Goal: Task Accomplishment & Management: Manage account settings

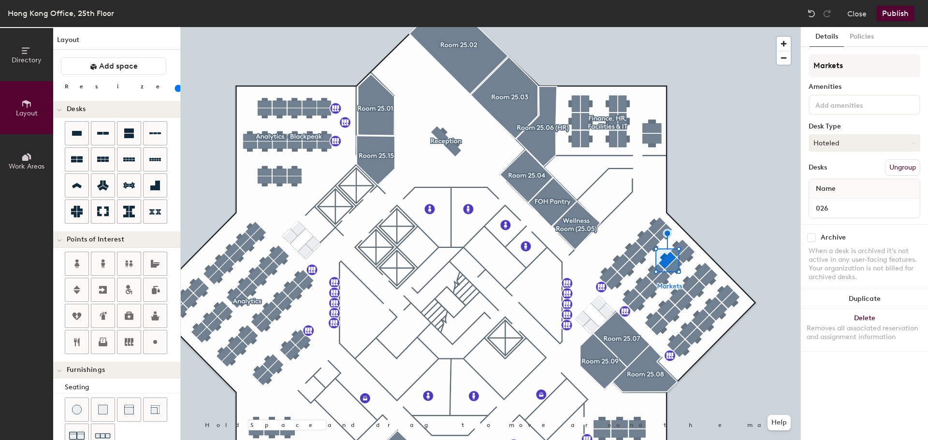
click at [849, 145] on button "Hoteled" at bounding box center [864, 142] width 112 height 17
click at [845, 171] on div "Assigned" at bounding box center [857, 173] width 97 height 14
click at [850, 148] on button "Hoteled" at bounding box center [864, 142] width 112 height 17
click at [835, 173] on div "Assigned" at bounding box center [857, 173] width 97 height 14
click at [861, 142] on button "Hoteled" at bounding box center [864, 142] width 112 height 17
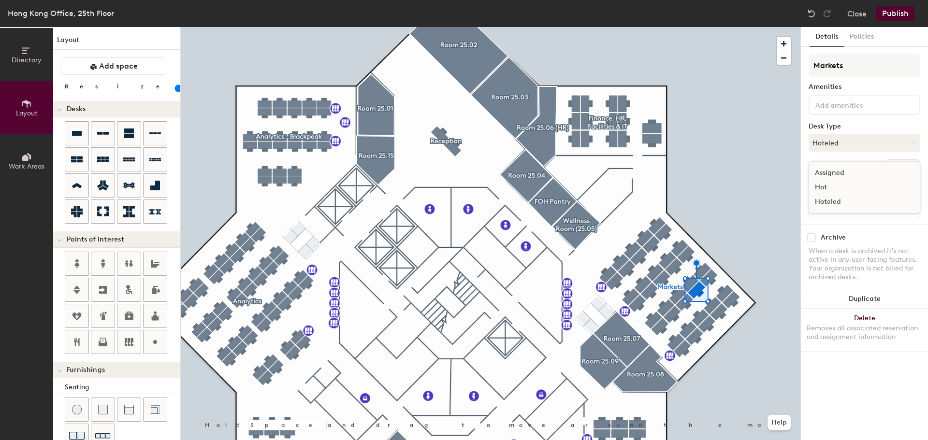
click at [833, 174] on div "Assigned" at bounding box center [857, 173] width 97 height 14
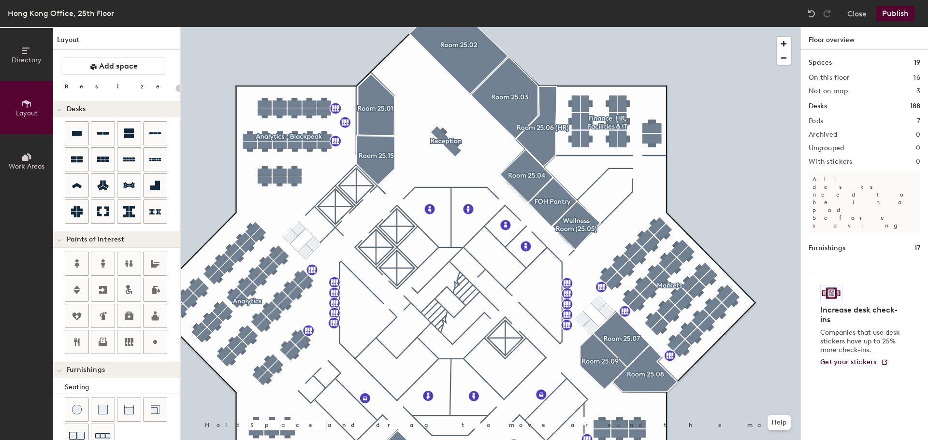
click at [891, 12] on button "Publish" at bounding box center [895, 13] width 38 height 15
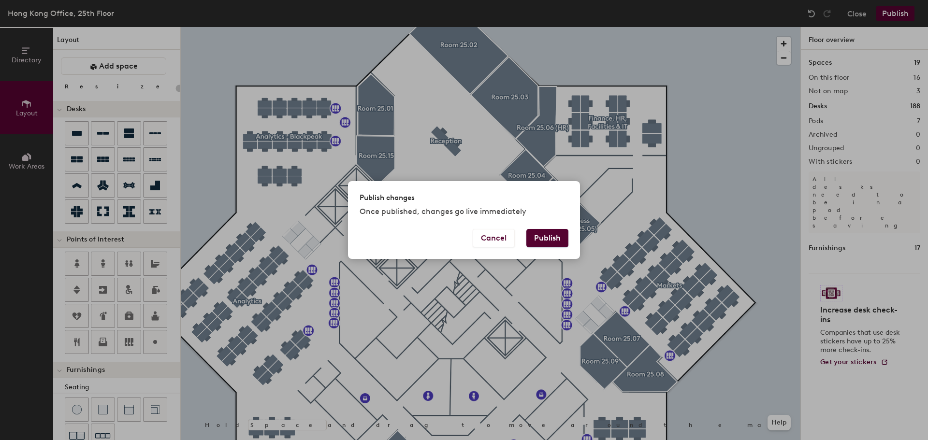
click at [551, 231] on button "Publish" at bounding box center [547, 238] width 42 height 18
type input "20"
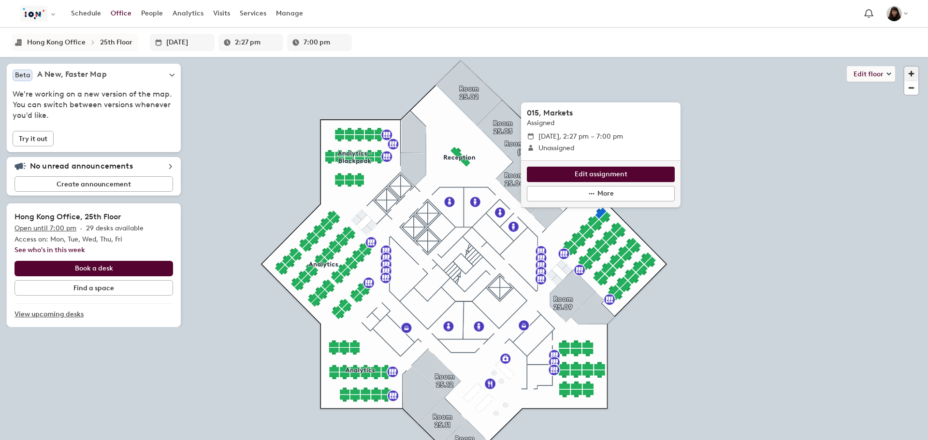
click at [910, 70] on span "button" at bounding box center [911, 74] width 14 height 14
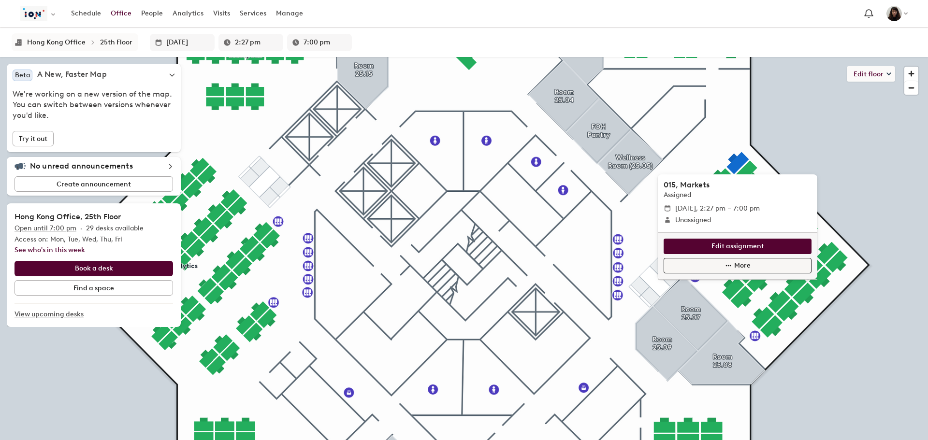
click at [738, 260] on span "More" at bounding box center [742, 265] width 16 height 11
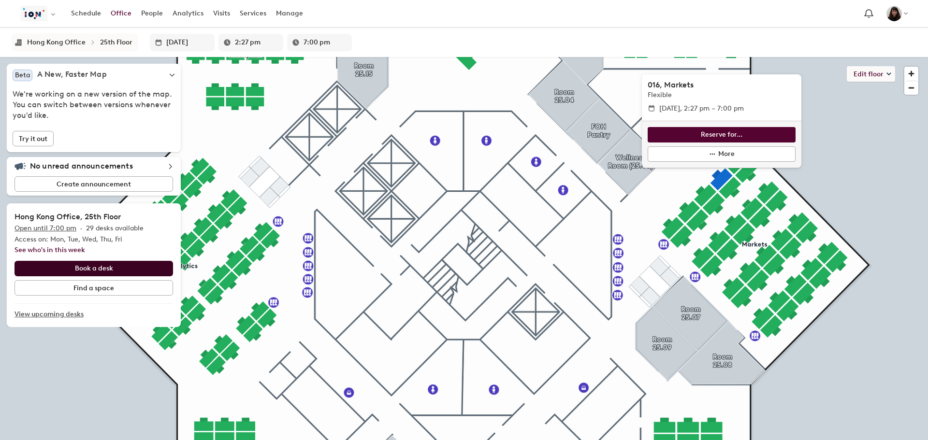
click at [101, 268] on button "Book a desk" at bounding box center [93, 268] width 158 height 15
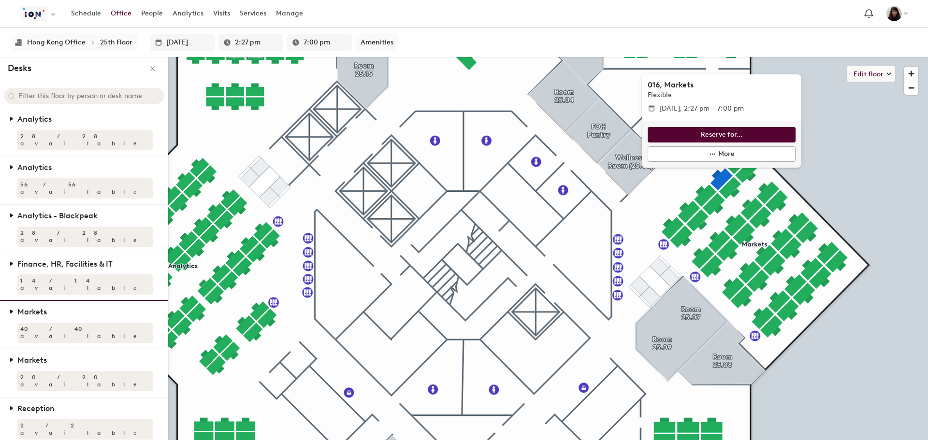
click at [52, 323] on div "40 / 40 available" at bounding box center [84, 333] width 135 height 20
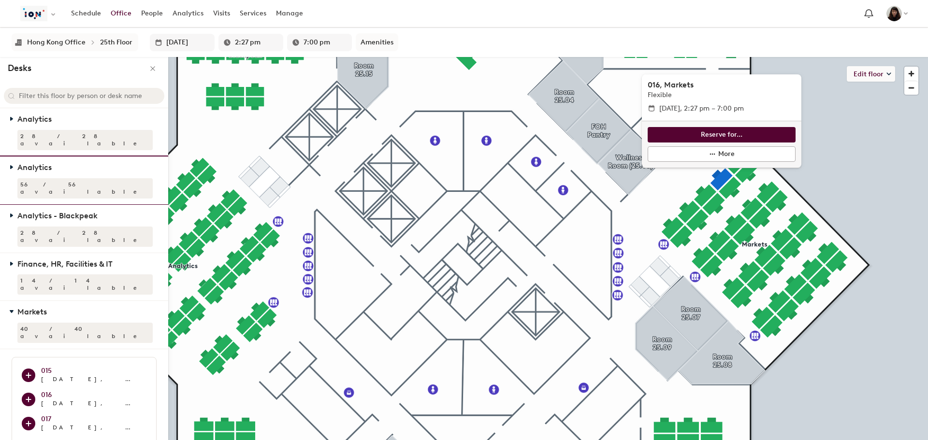
click at [53, 178] on div "56 / 56 available" at bounding box center [84, 188] width 135 height 20
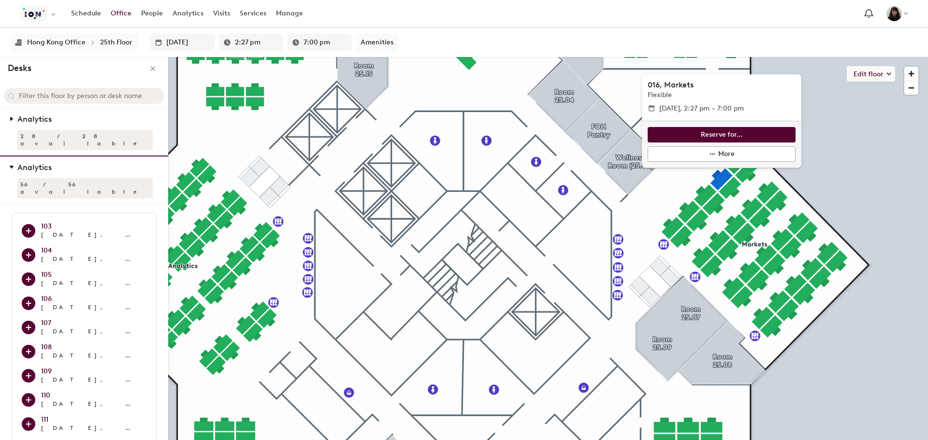
click at [53, 178] on div "56 / 56 available" at bounding box center [84, 188] width 135 height 20
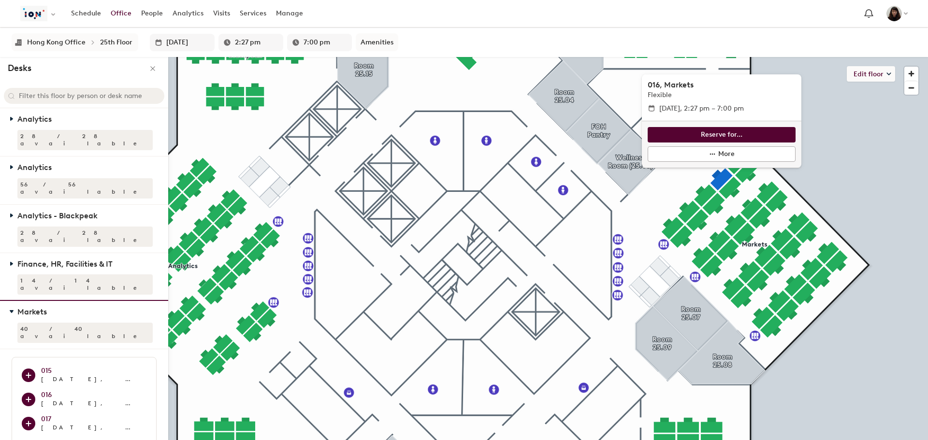
click at [35, 323] on div "40 / 40 available" at bounding box center [84, 333] width 135 height 20
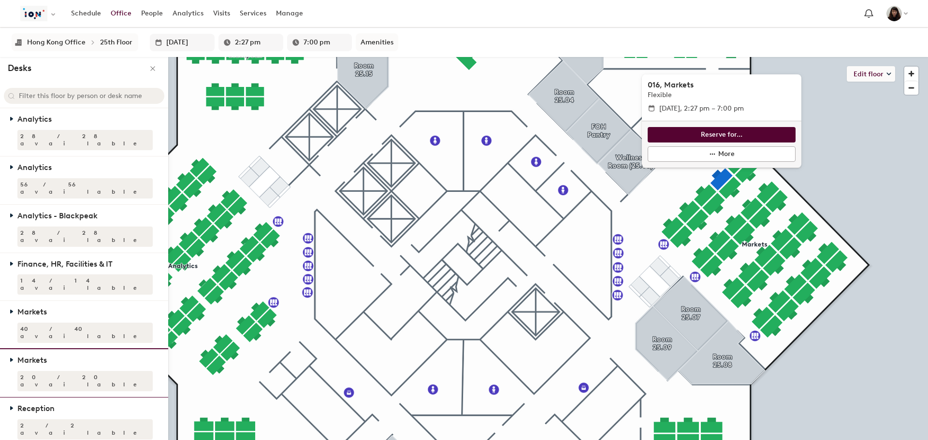
click at [13, 359] on icon "Markets zone has 20 out of 20 seats available" at bounding box center [12, 360] width 2 height 3
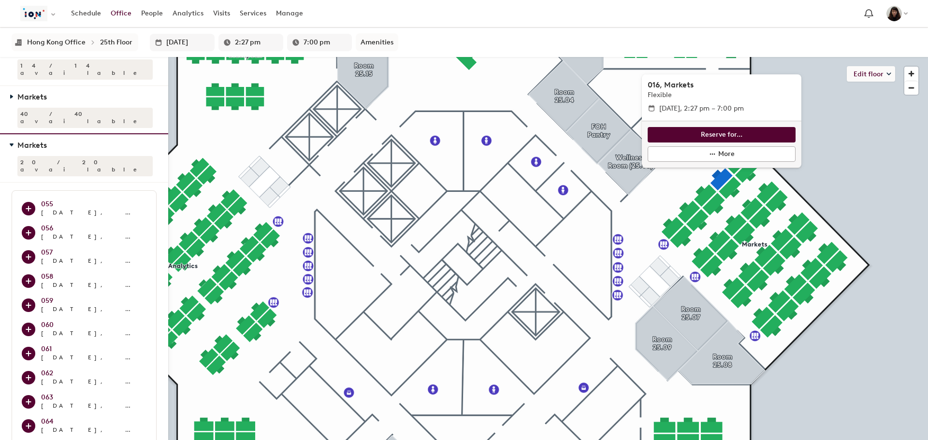
scroll to position [217, 0]
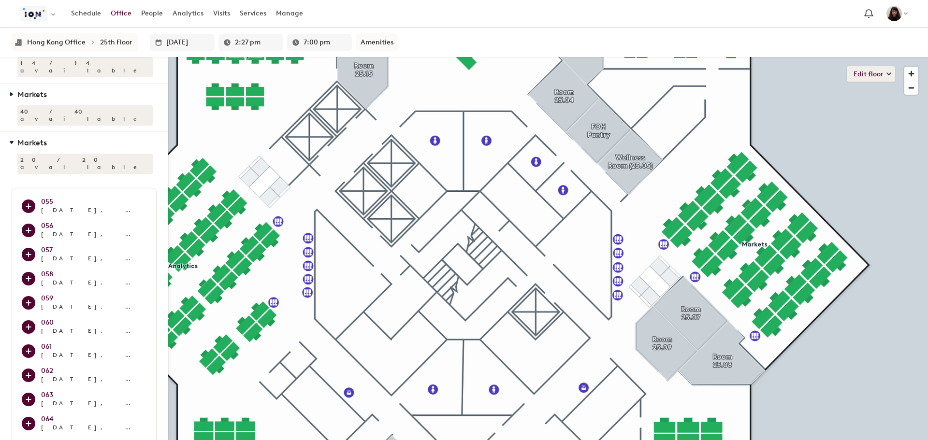
click at [871, 75] on button "Edit floor" at bounding box center [871, 73] width 48 height 15
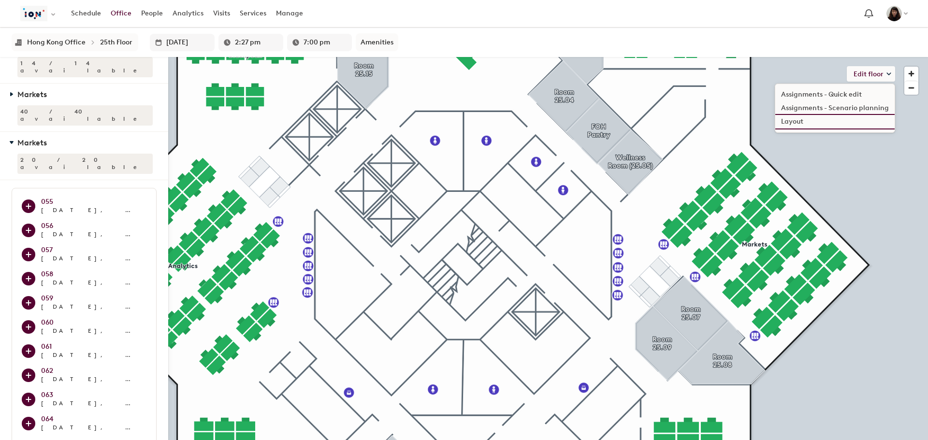
click at [801, 122] on li "Layout" at bounding box center [834, 122] width 119 height 14
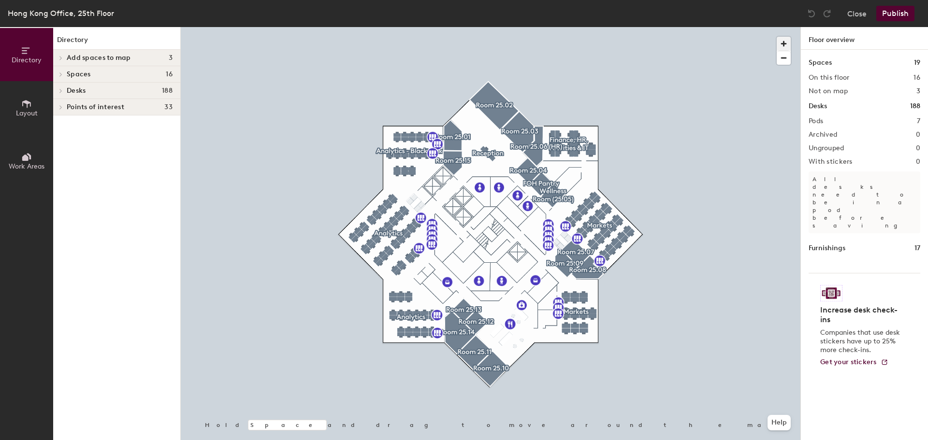
click at [780, 39] on span "button" at bounding box center [784, 44] width 14 height 14
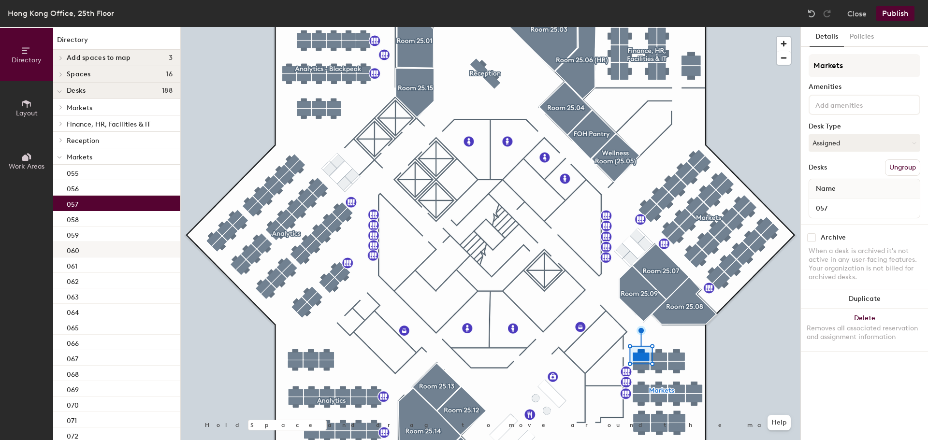
click at [119, 253] on div "060" at bounding box center [116, 249] width 127 height 15
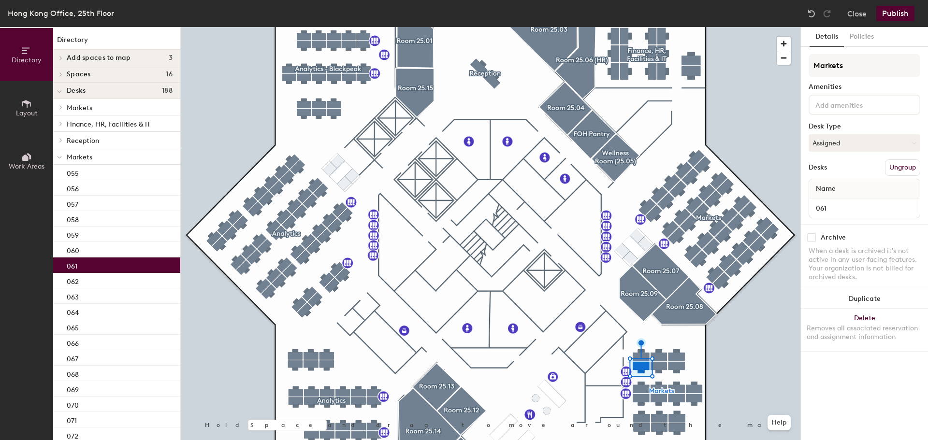
click at [105, 263] on div "061" at bounding box center [116, 265] width 127 height 15
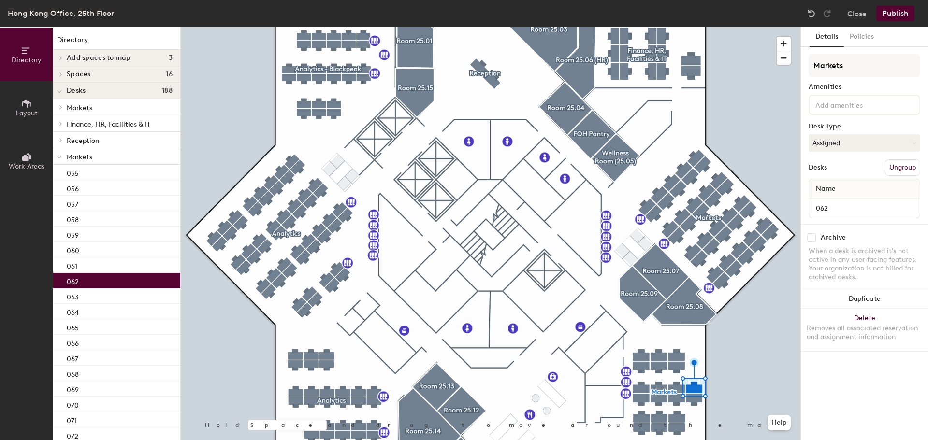
click at [104, 279] on div "062" at bounding box center [116, 280] width 127 height 15
click at [102, 288] on div "062" at bounding box center [116, 280] width 127 height 15
click at [101, 300] on div "063" at bounding box center [116, 295] width 127 height 15
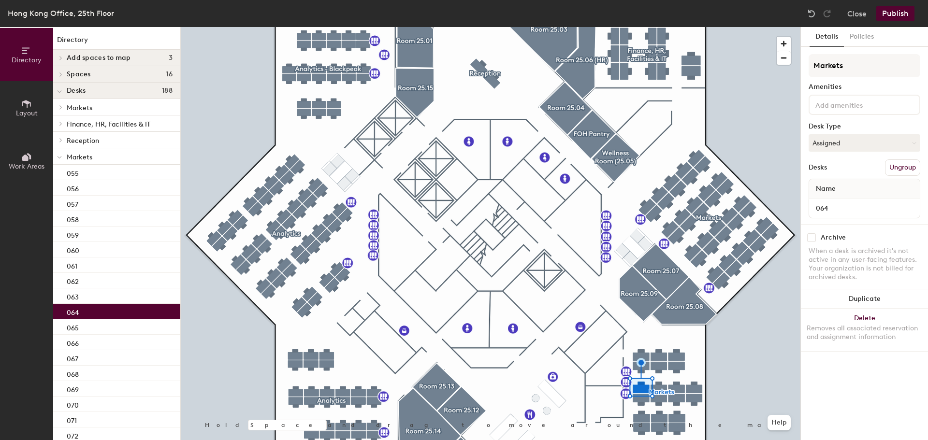
click at [100, 310] on div "064" at bounding box center [116, 311] width 127 height 15
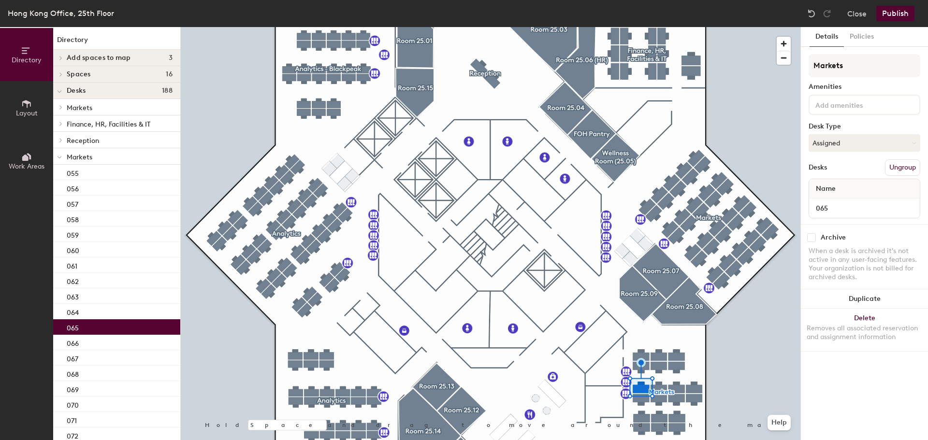
click at [99, 322] on div "065" at bounding box center [116, 326] width 127 height 15
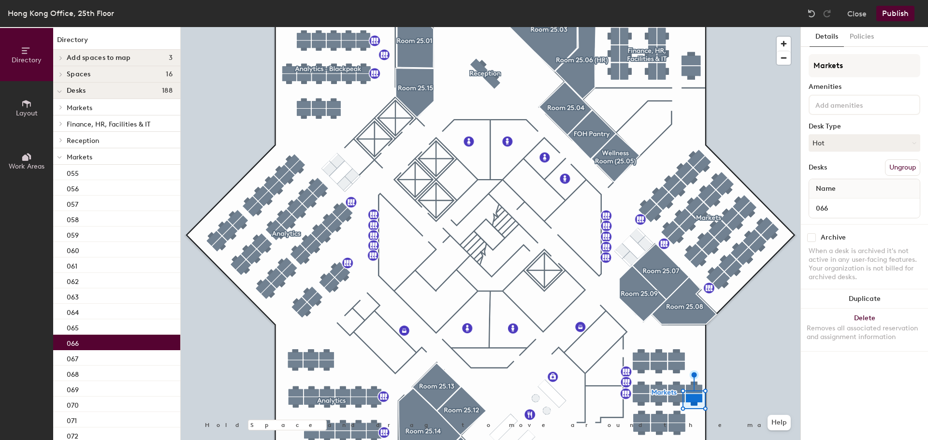
click at [99, 345] on div "066" at bounding box center [116, 342] width 127 height 15
click at [103, 353] on div "067" at bounding box center [116, 357] width 127 height 15
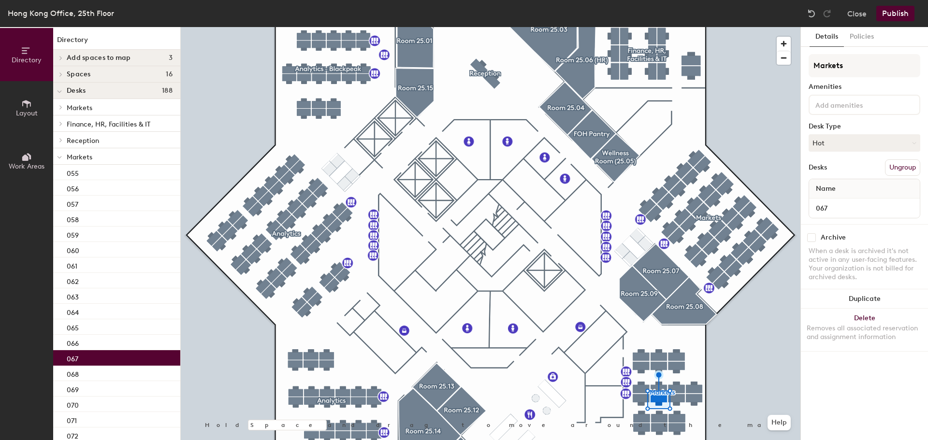
click at [104, 364] on div "067" at bounding box center [116, 357] width 127 height 15
click at [846, 139] on button "Hot" at bounding box center [864, 142] width 112 height 17
click at [835, 172] on div "Assigned" at bounding box center [857, 173] width 97 height 14
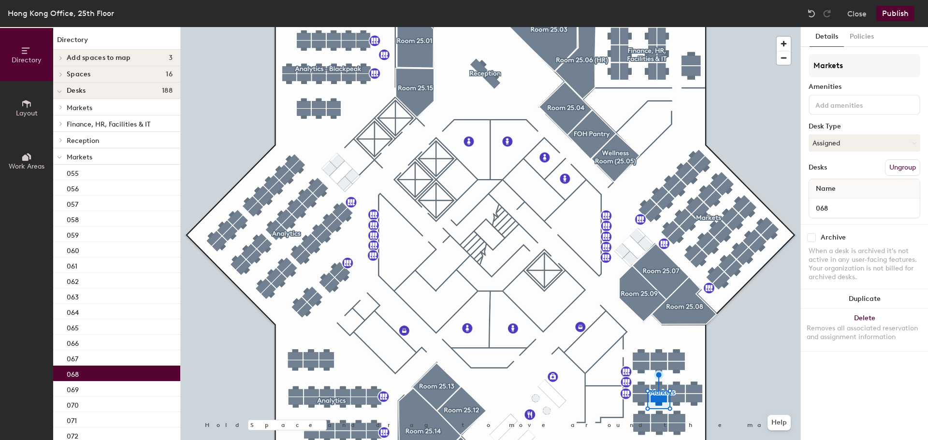
click at [126, 373] on div "068" at bounding box center [116, 373] width 127 height 15
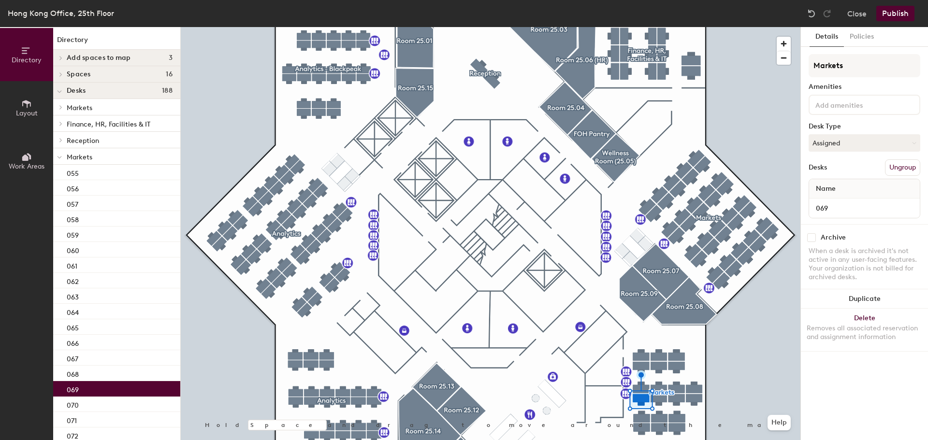
click at [94, 395] on div "069" at bounding box center [116, 388] width 127 height 15
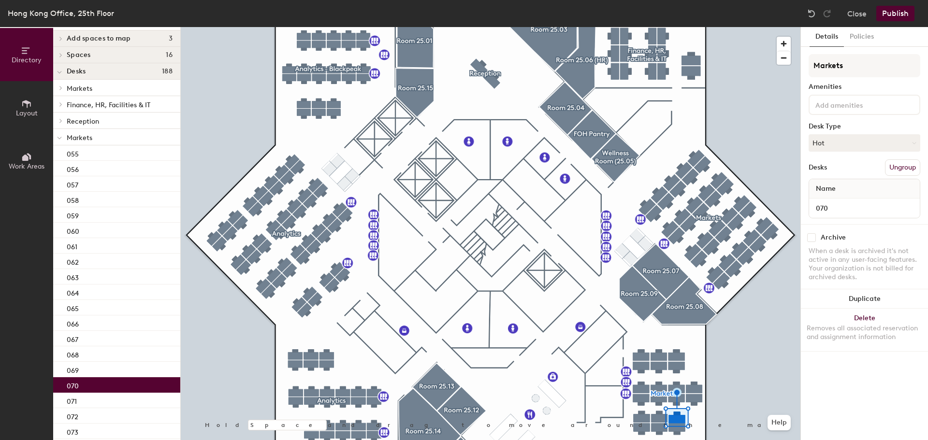
click at [94, 392] on div "070" at bounding box center [116, 384] width 127 height 15
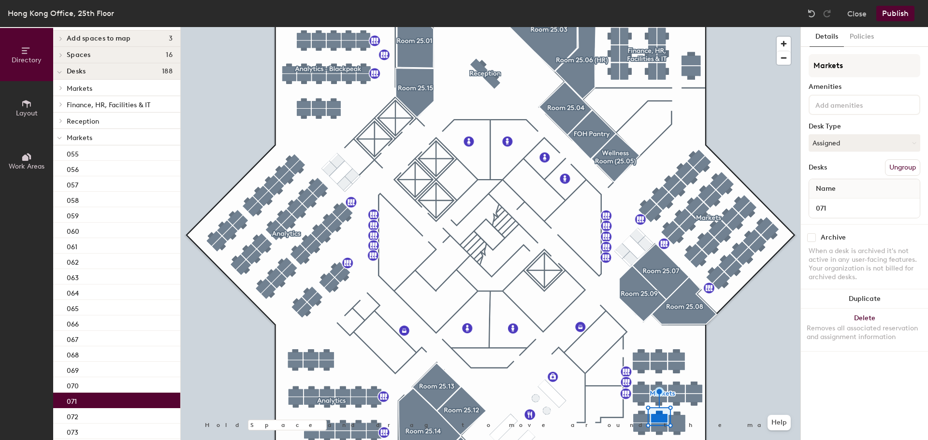
click at [93, 400] on div "071" at bounding box center [116, 400] width 127 height 15
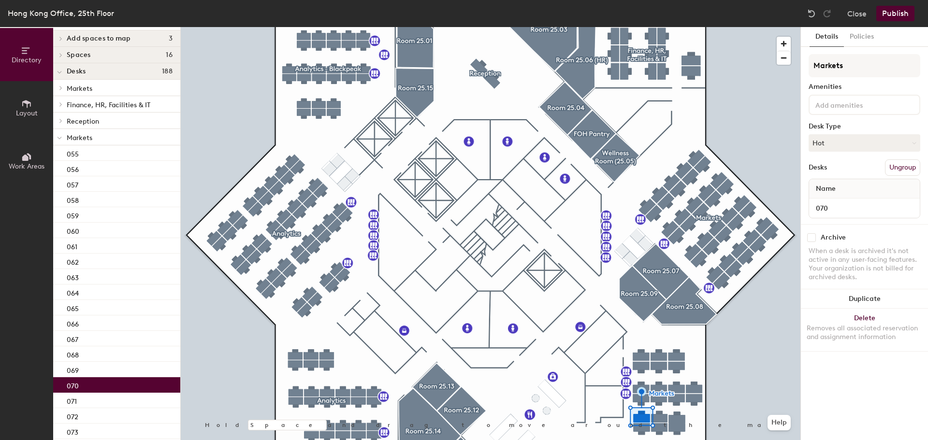
click at [97, 382] on div "070" at bounding box center [116, 384] width 127 height 15
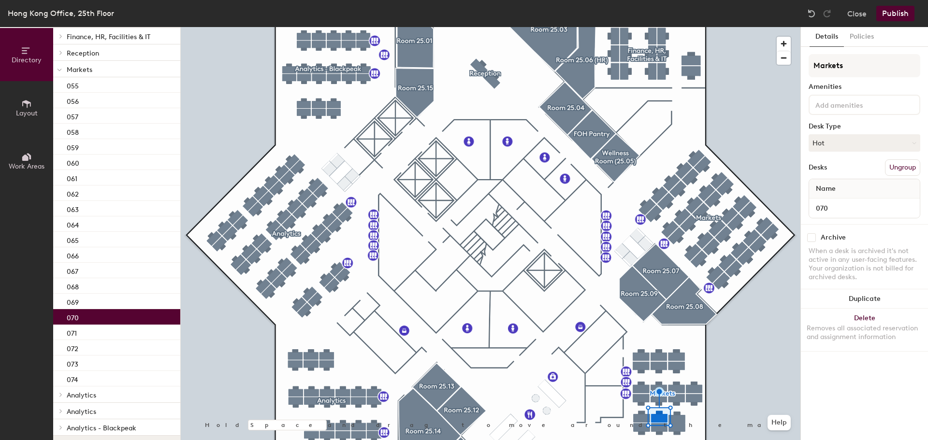
scroll to position [107, 0]
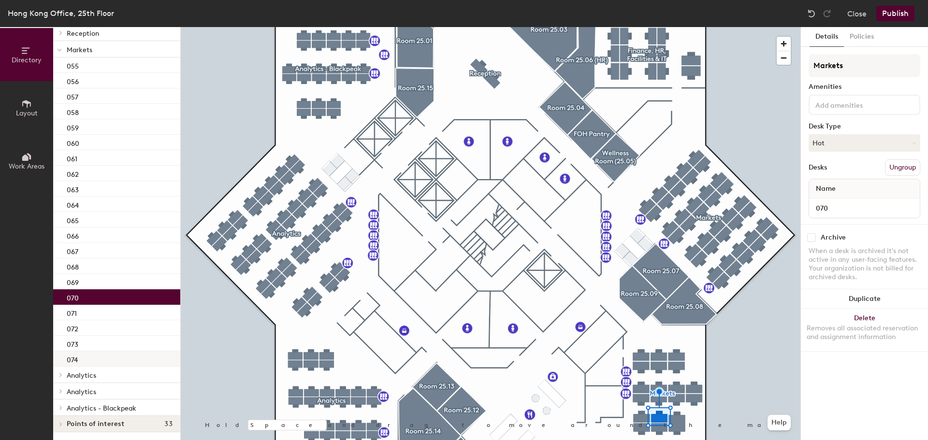
click at [102, 361] on div "074" at bounding box center [116, 358] width 127 height 15
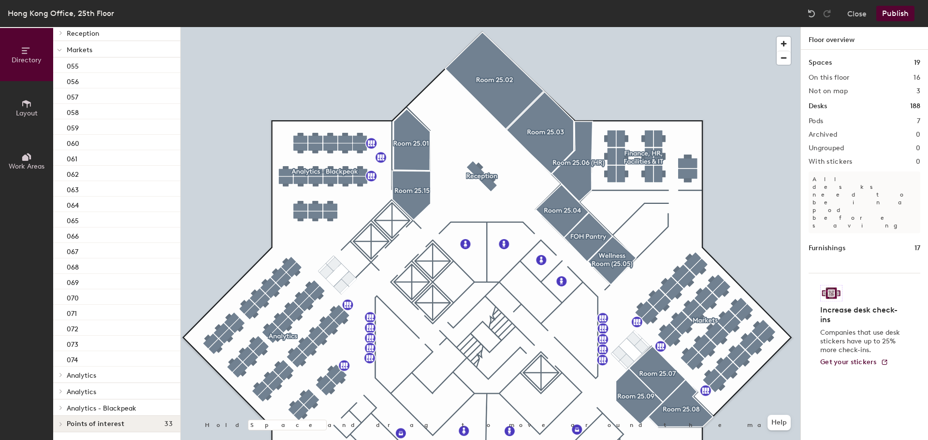
click at [907, 12] on button "Publish" at bounding box center [895, 13] width 38 height 15
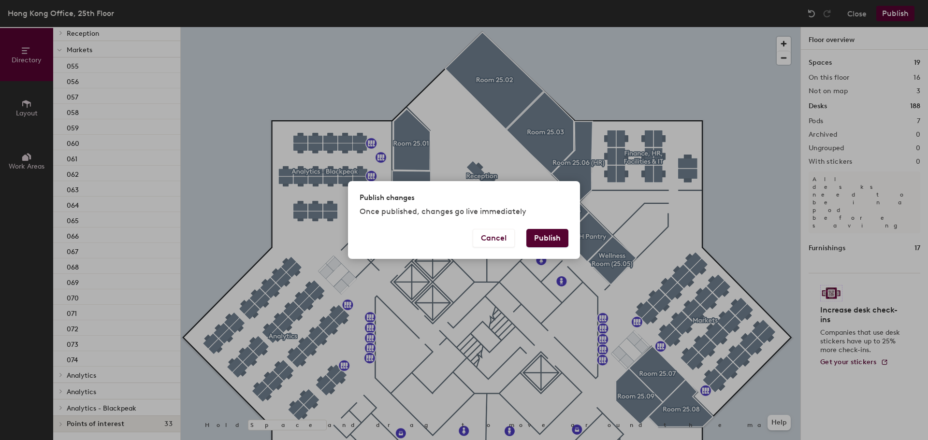
click at [547, 234] on button "Publish" at bounding box center [547, 238] width 42 height 18
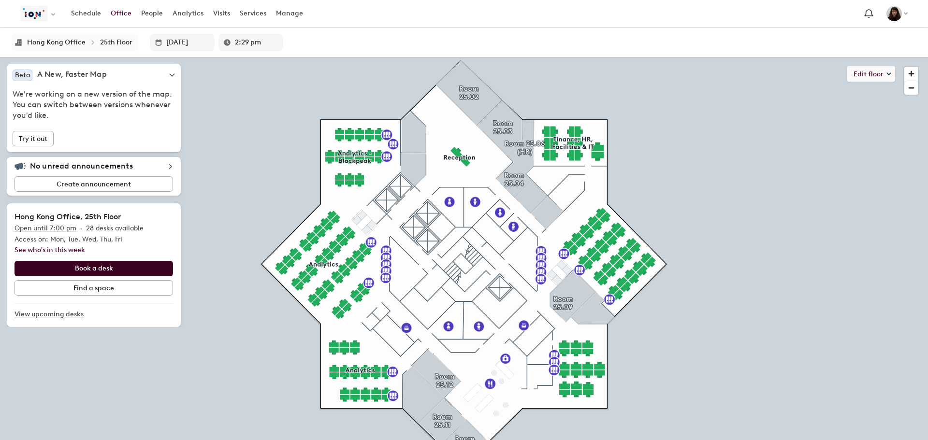
click at [117, 271] on button "Book a desk" at bounding box center [93, 268] width 158 height 15
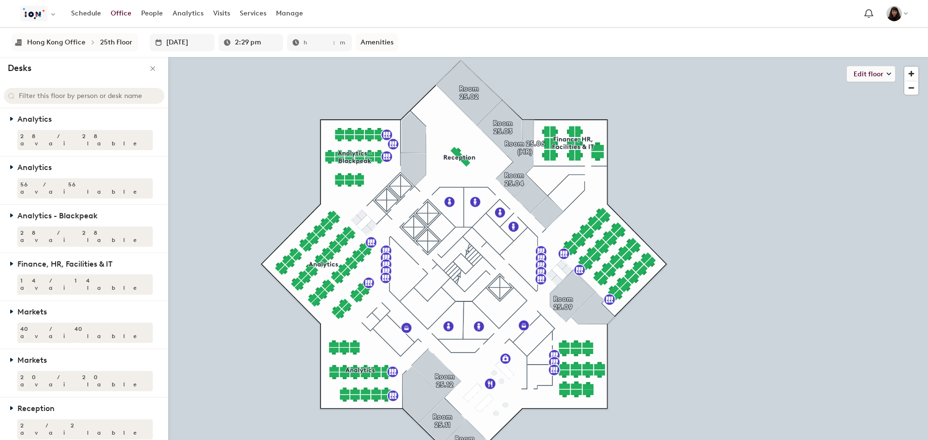
type input "7:00 pm"
click at [54, 403] on div "Reception" at bounding box center [35, 408] width 37 height 11
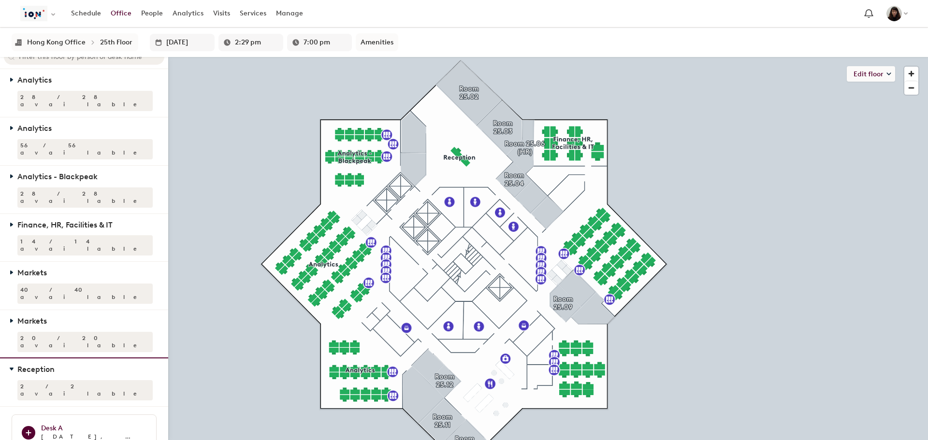
scroll to position [43, 0]
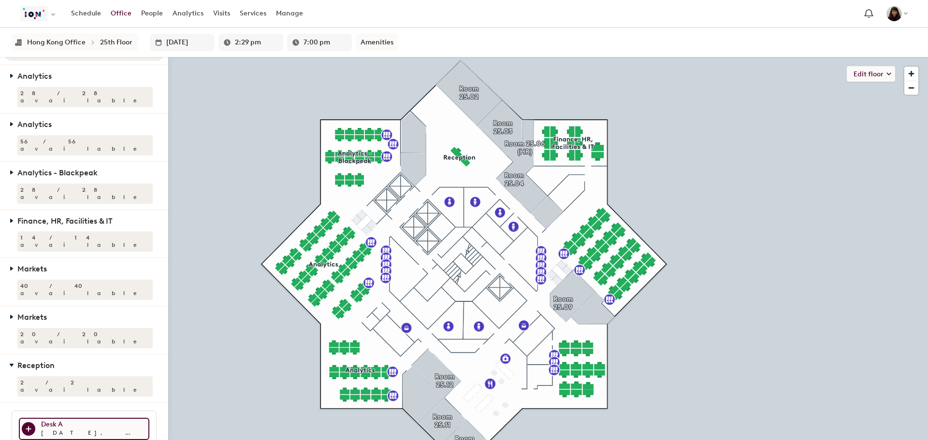
click at [68, 429] on p "[DATE], 2:29 pm – 7:00 pm" at bounding box center [93, 433] width 105 height 9
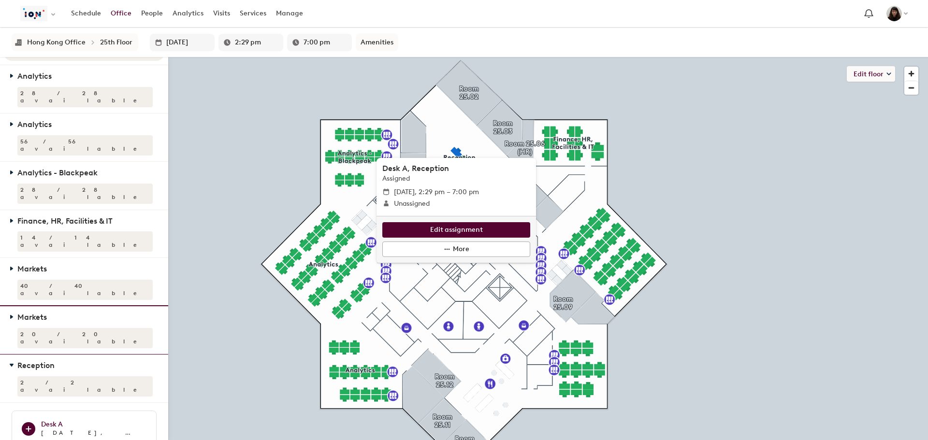
click at [42, 328] on div "20 / 20 available" at bounding box center [84, 338] width 135 height 20
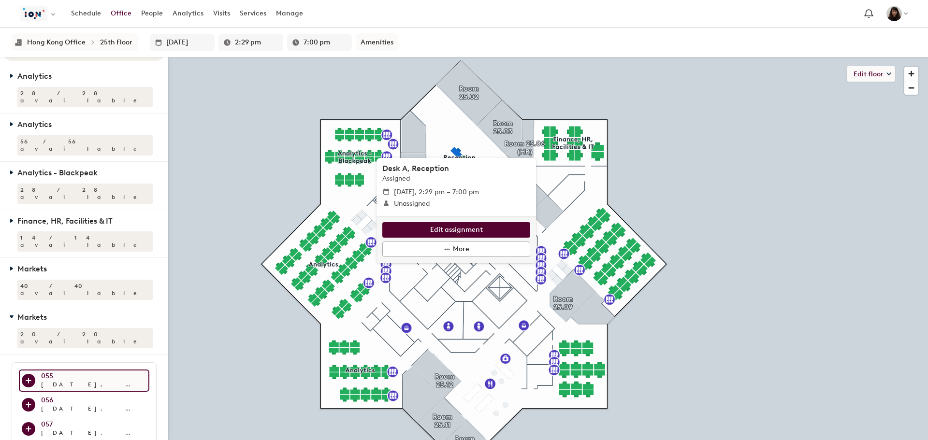
click at [64, 373] on h3 "055" at bounding box center [93, 377] width 105 height 8
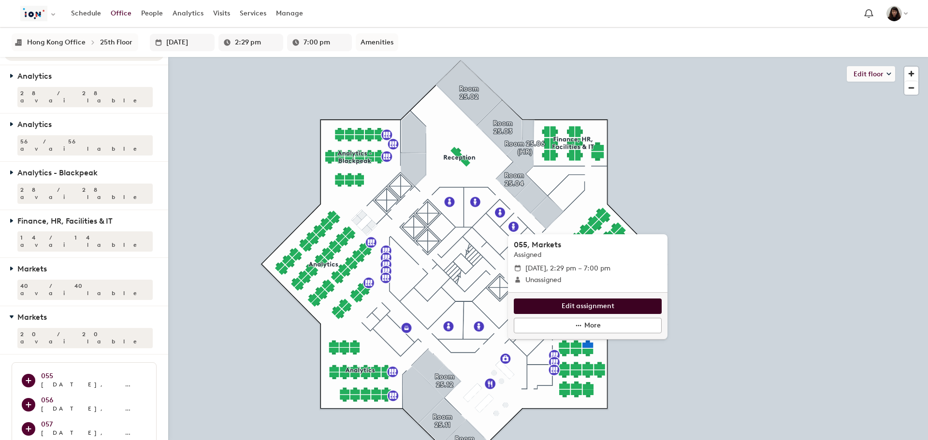
click at [551, 302] on button "Edit assignment" at bounding box center [588, 306] width 148 height 15
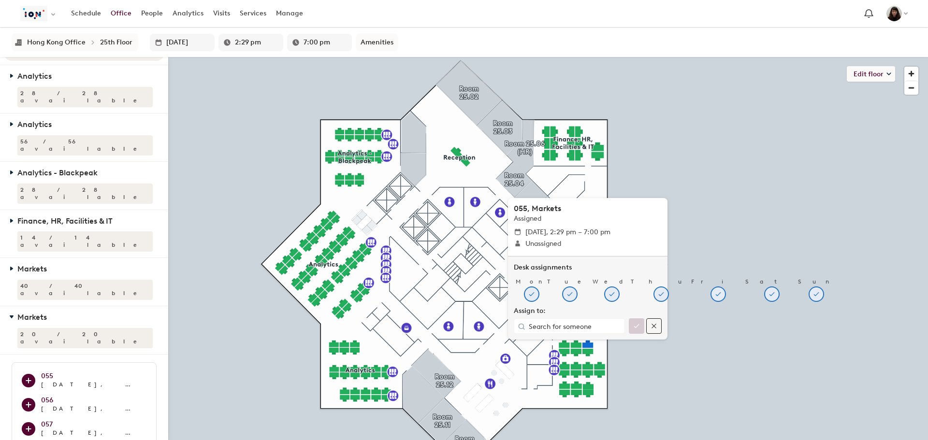
click at [652, 326] on icon "button" at bounding box center [654, 326] width 8 height 8
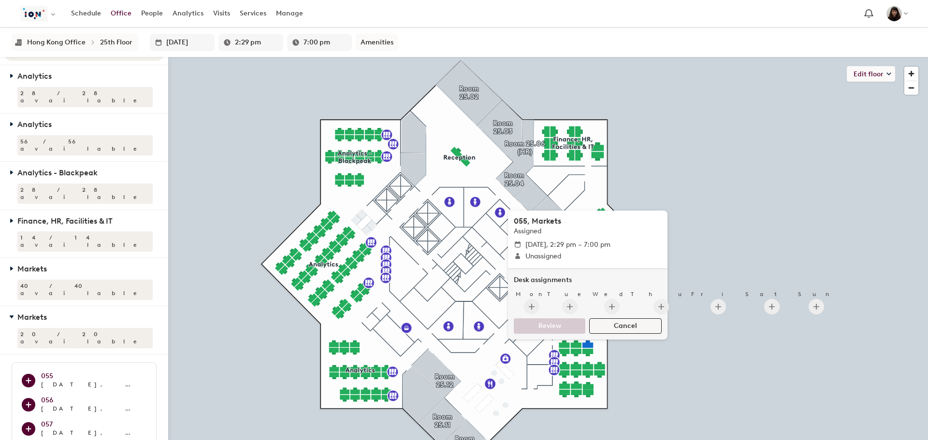
click at [639, 325] on button "Cancel" at bounding box center [625, 325] width 72 height 15
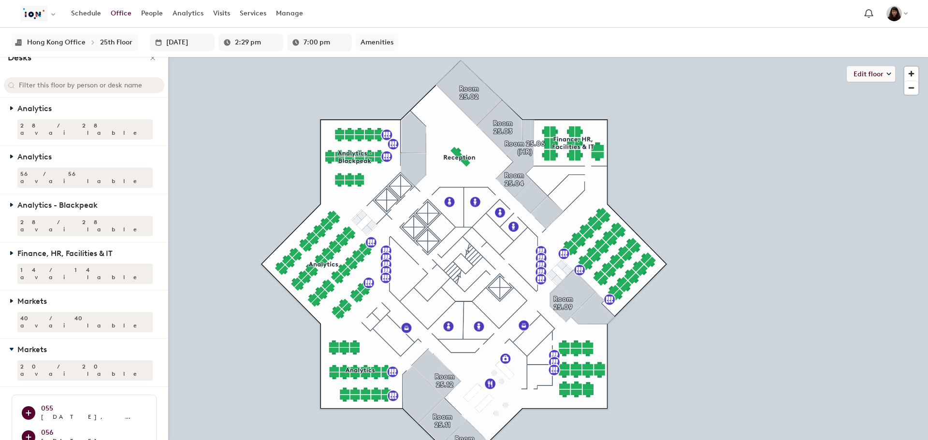
scroll to position [0, 0]
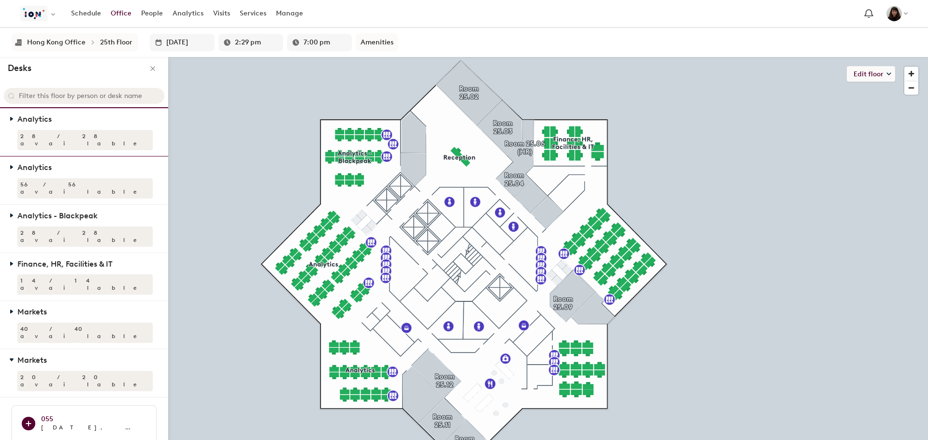
click at [12, 118] on icon "Analytics zone has 28 out of 28 seats available" at bounding box center [12, 118] width 2 height 3
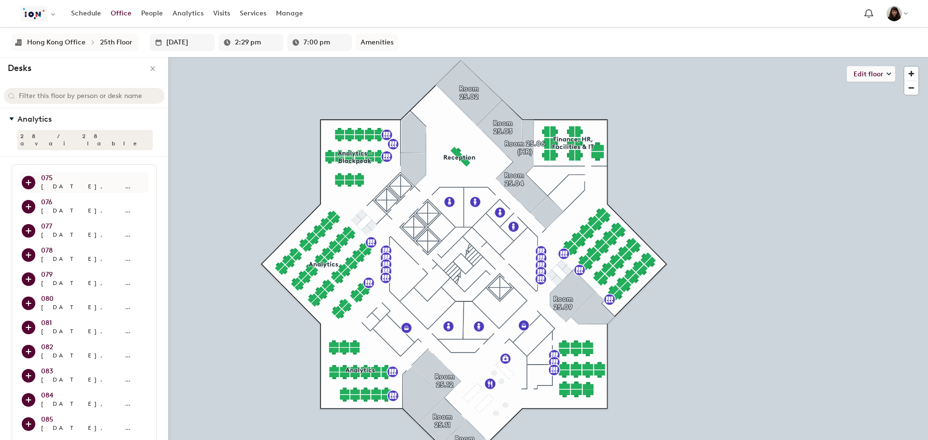
click at [32, 176] on button "075 is available from Today, 2:29 pm – 7:00 pm" at bounding box center [29, 183] width 14 height 14
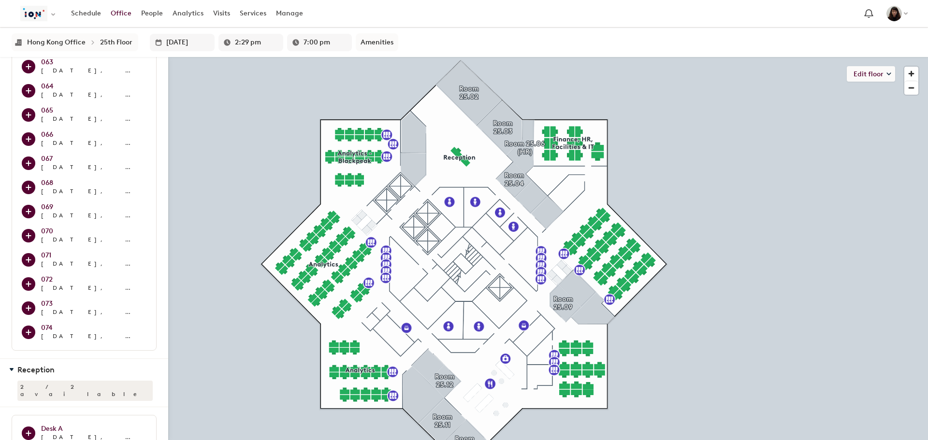
scroll to position [1260, 0]
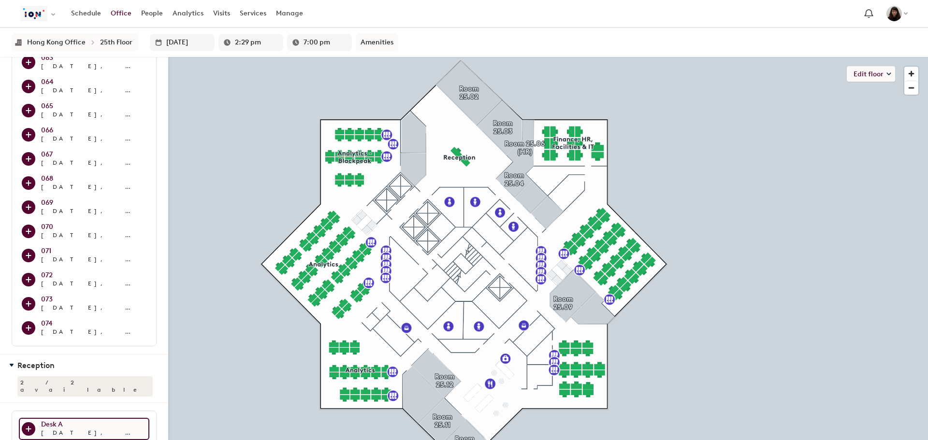
click at [90, 429] on p "[DATE], 2:29 pm – 7:00 pm" at bounding box center [93, 433] width 105 height 9
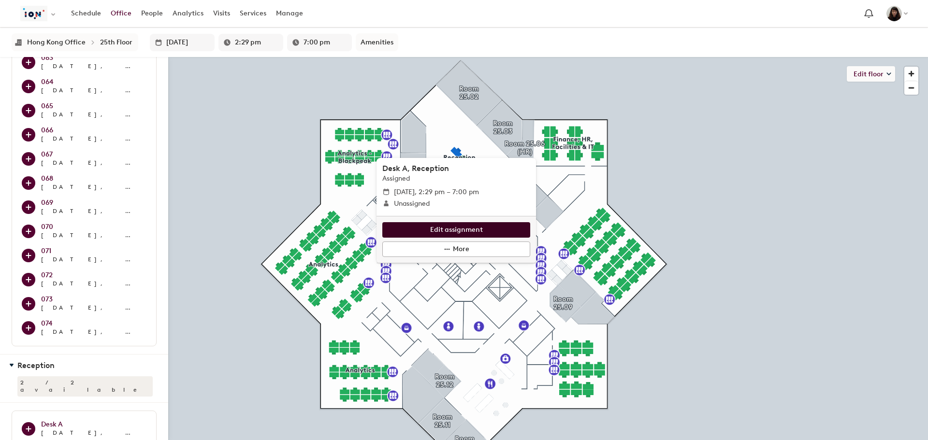
click at [457, 230] on span "Edit assignment" at bounding box center [456, 230] width 53 height 11
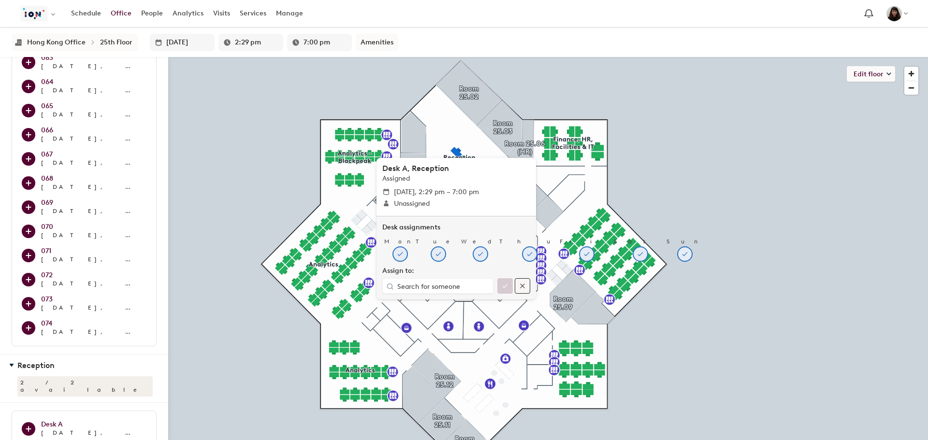
click at [526, 287] on button "button" at bounding box center [522, 285] width 15 height 15
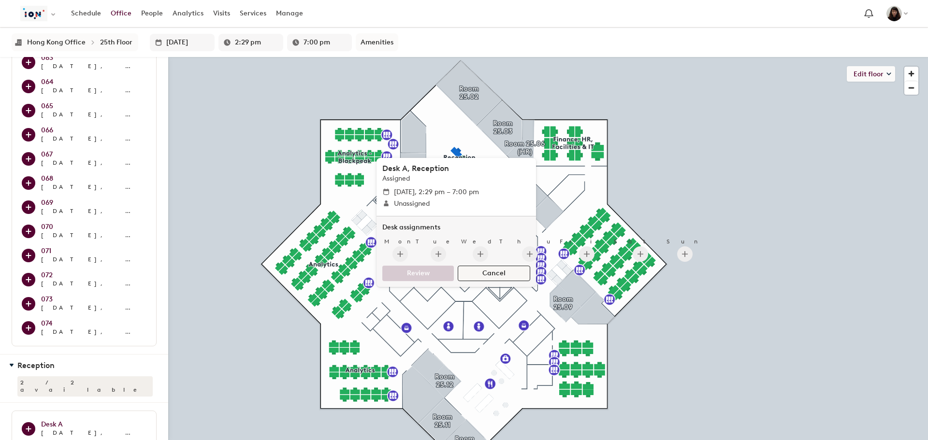
click at [507, 278] on button "Cancel" at bounding box center [494, 273] width 72 height 15
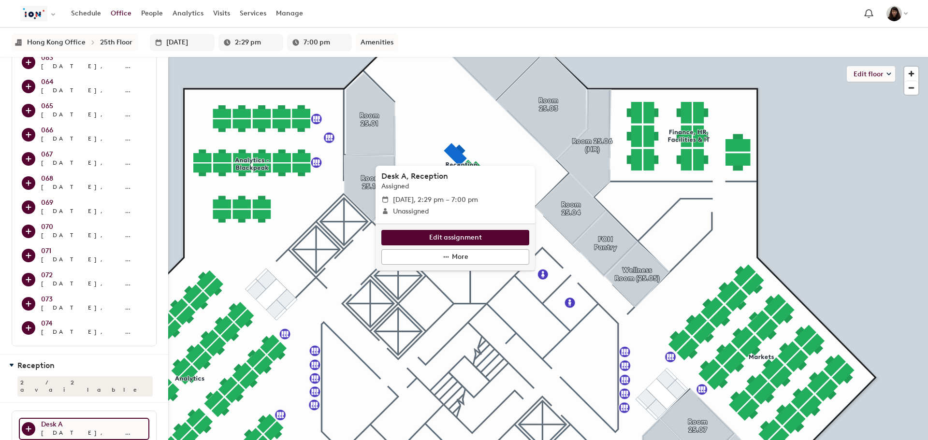
click at [71, 421] on h3 "Desk A" at bounding box center [93, 425] width 105 height 8
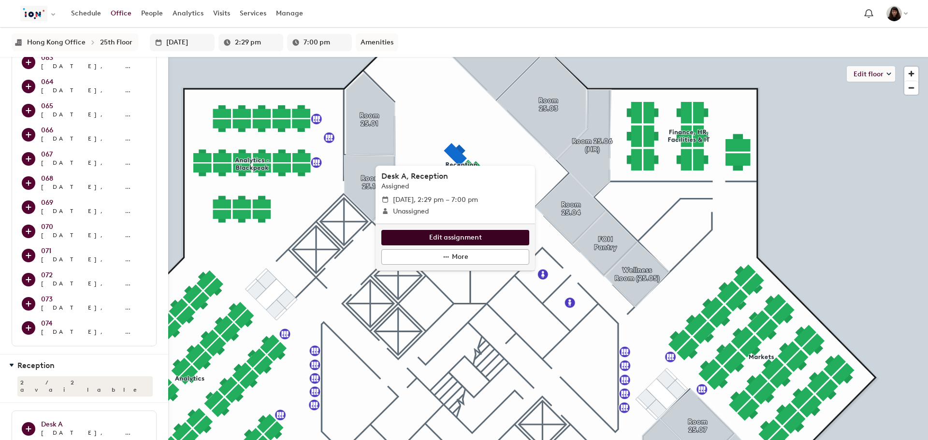
click at [457, 232] on button "Edit assignment" at bounding box center [455, 237] width 148 height 15
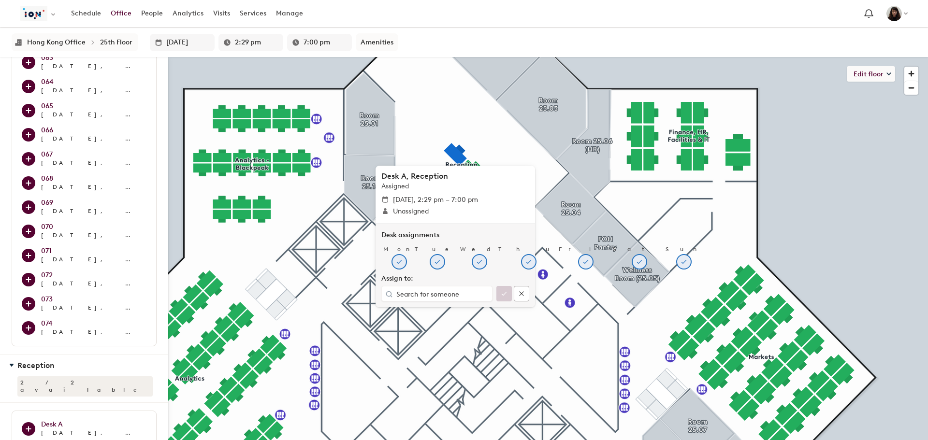
click at [419, 296] on input "text" at bounding box center [436, 294] width 81 height 8
click at [419, 313] on div "[PERSON_NAME]" at bounding box center [447, 311] width 77 height 10
type input "[PERSON_NAME]"
click at [500, 292] on button "button" at bounding box center [503, 293] width 15 height 15
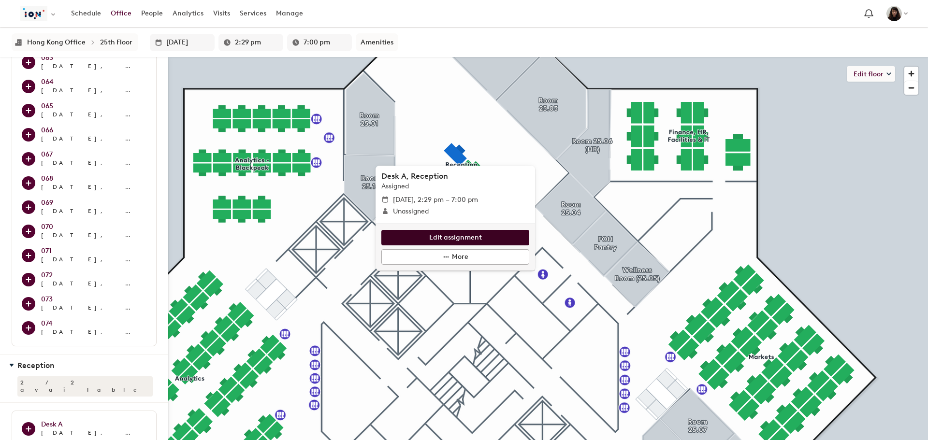
click at [452, 242] on span "Edit assignment" at bounding box center [455, 237] width 53 height 11
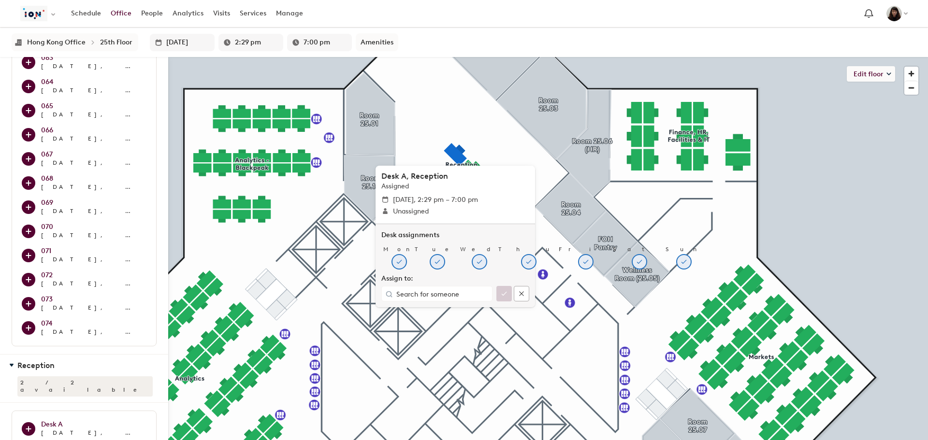
click at [441, 300] on div at bounding box center [436, 293] width 111 height 15
click at [443, 292] on input "text" at bounding box center [436, 294] width 81 height 8
click at [438, 310] on div "[PERSON_NAME]" at bounding box center [447, 311] width 77 height 10
type input "[PERSON_NAME]"
click at [503, 292] on icon "button" at bounding box center [504, 294] width 8 height 8
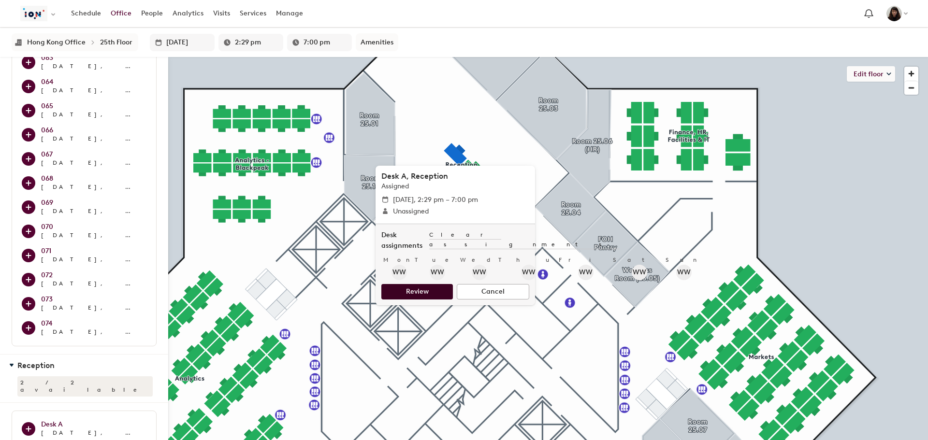
click at [425, 287] on span "Review" at bounding box center [417, 292] width 23 height 11
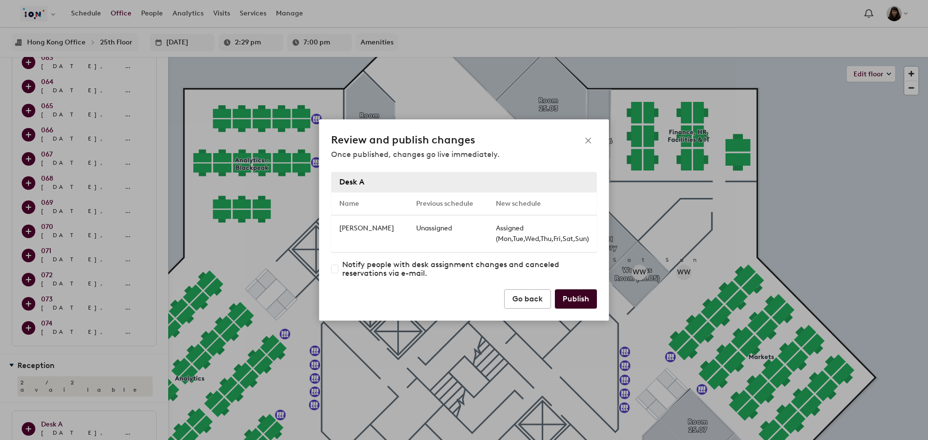
click at [563, 295] on span "Publish" at bounding box center [575, 299] width 27 height 12
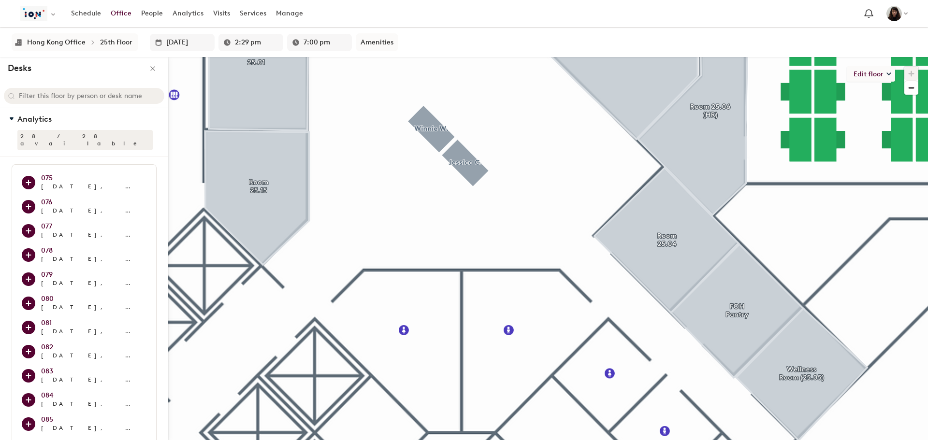
scroll to position [1260, 0]
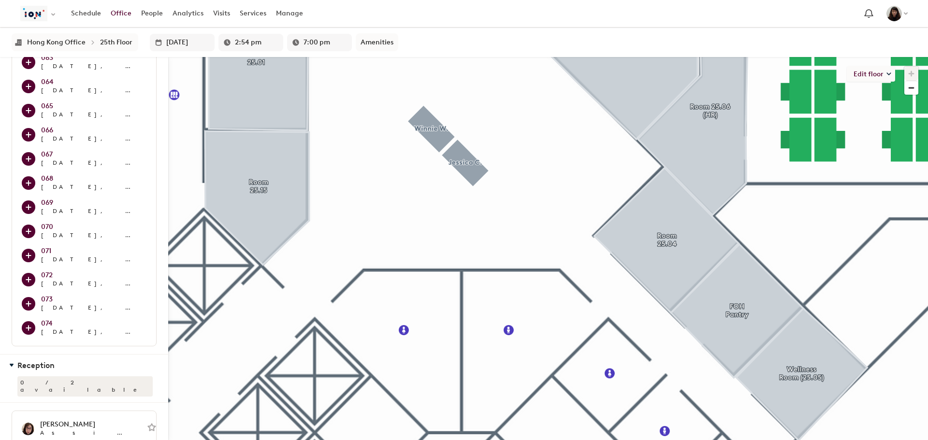
type input "2:59 pm"
